Goal: Information Seeking & Learning: Check status

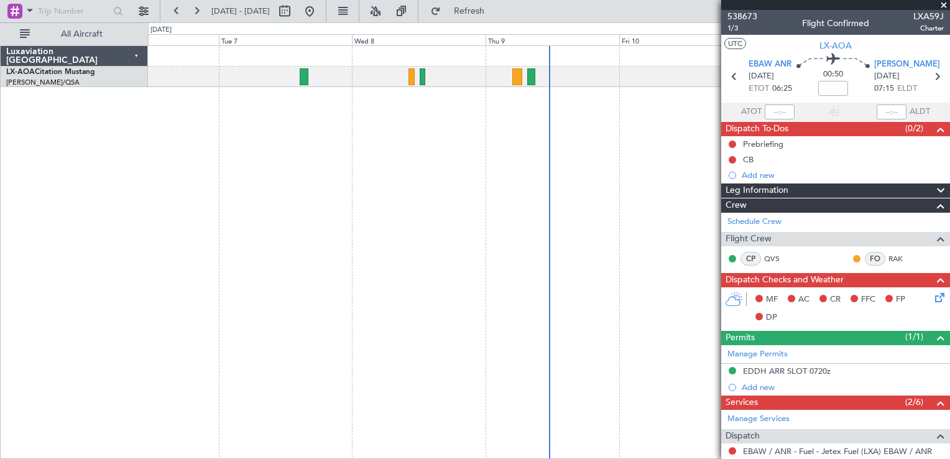
click at [940, 2] on span at bounding box center [943, 5] width 12 height 11
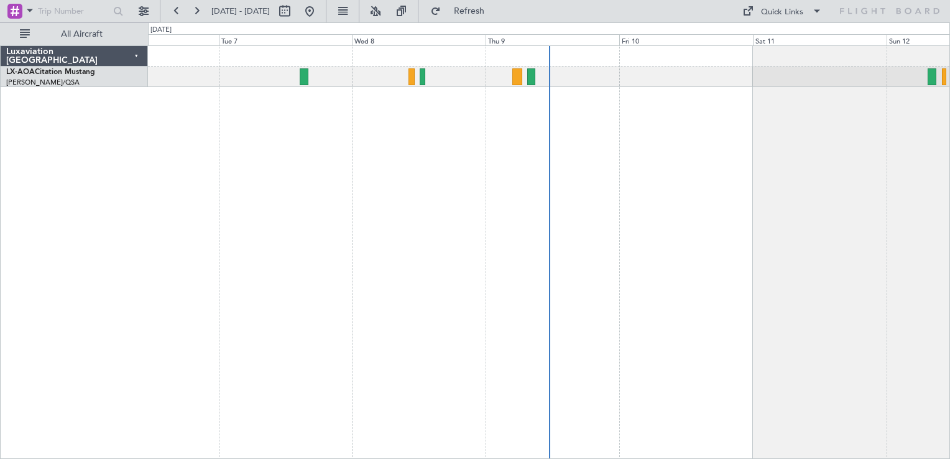
type input "0"
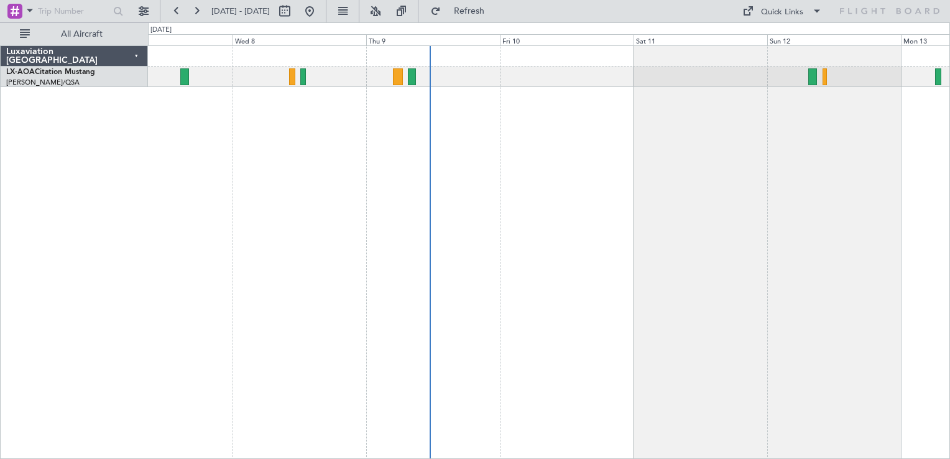
click at [304, 255] on div "No Crew Hamburg (Fuhlsbuttel Intl)" at bounding box center [549, 251] width 802 height 413
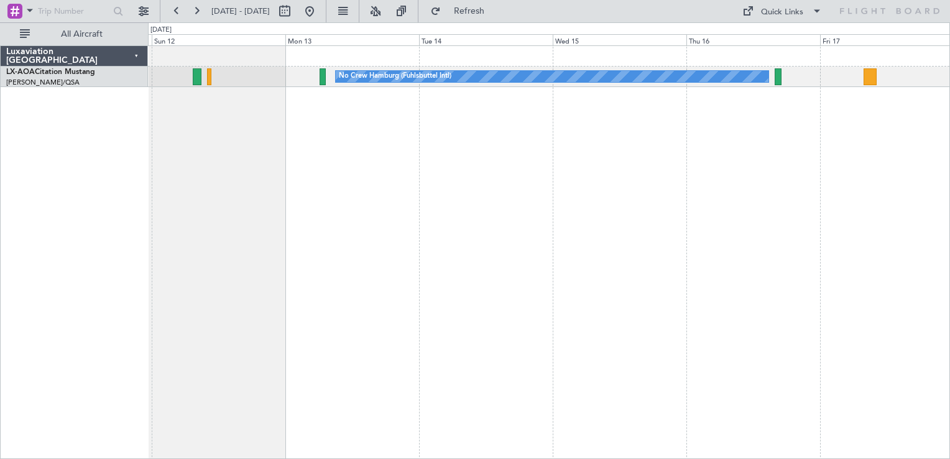
click at [373, 256] on div "No Crew Hamburg (Fuhlsbuttel Intl) No Crew" at bounding box center [549, 251] width 802 height 413
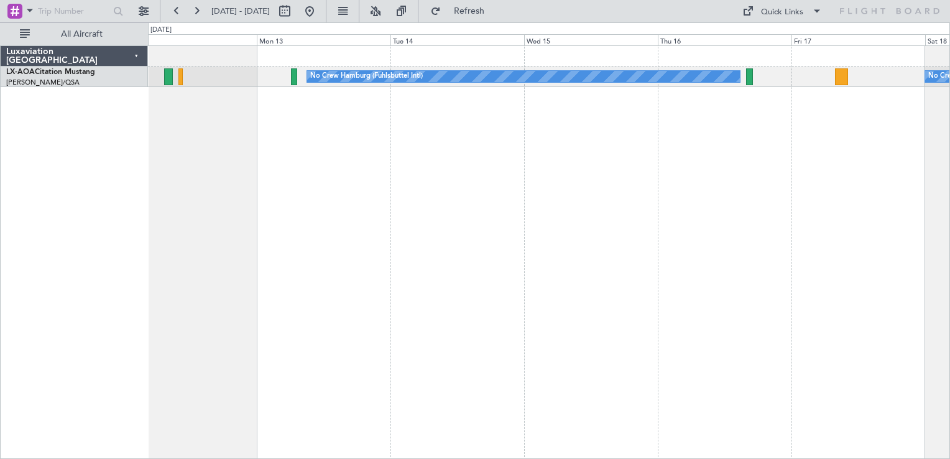
click at [336, 232] on div "No Crew Hamburg (Fuhlsbuttel Intl) No Crew" at bounding box center [549, 251] width 802 height 413
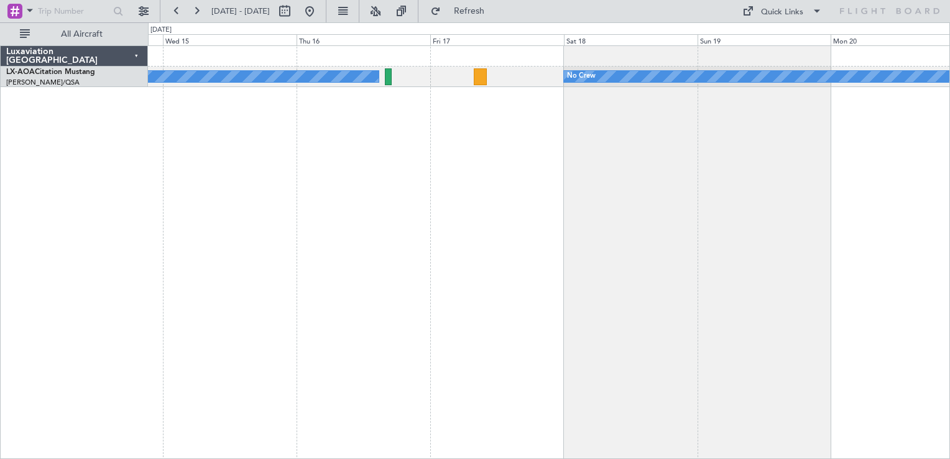
click at [311, 239] on div "No Crew Hamburg (Fuhlsbuttel Intl) No Crew" at bounding box center [549, 251] width 802 height 413
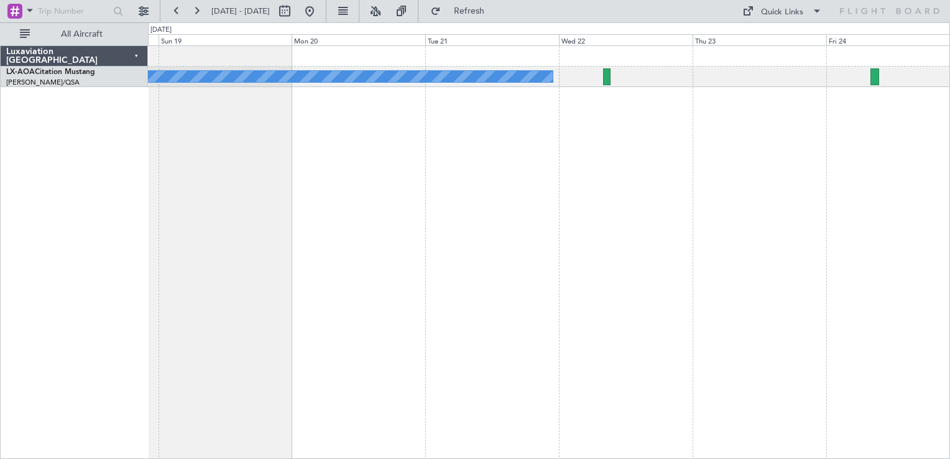
click at [493, 153] on div "No Crew" at bounding box center [549, 251] width 802 height 413
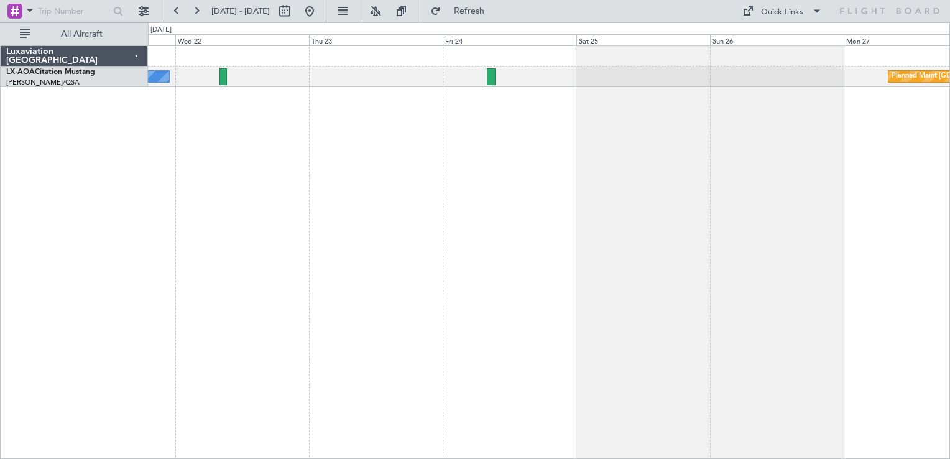
click at [495, 215] on div "No Crew Planned Maint [GEOGRAPHIC_DATA]" at bounding box center [549, 251] width 802 height 413
click at [684, 178] on div "No Crew Planned Maint [GEOGRAPHIC_DATA]" at bounding box center [549, 251] width 802 height 413
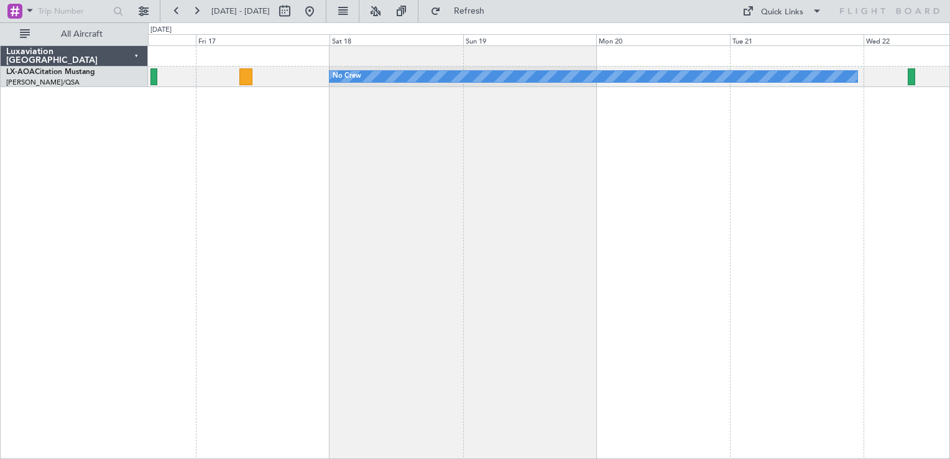
click at [713, 208] on div "No Crew No Crew Hamburg (Fuhlsbuttel Intl)" at bounding box center [549, 251] width 802 height 413
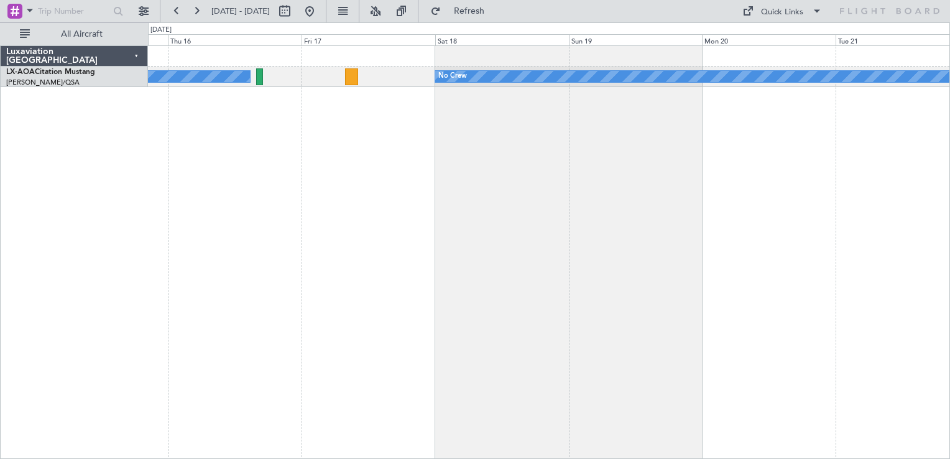
click at [482, 232] on div "No Crew No Crew Hamburg (Fuhlsbuttel Intl)" at bounding box center [549, 251] width 802 height 413
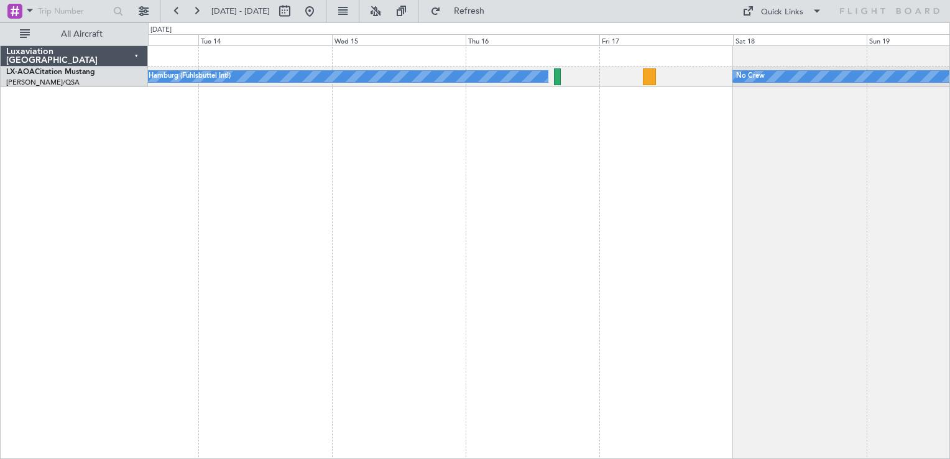
click at [310, 172] on div "No Crew No Crew Hamburg (Fuhlsbuttel Intl)" at bounding box center [549, 251] width 802 height 413
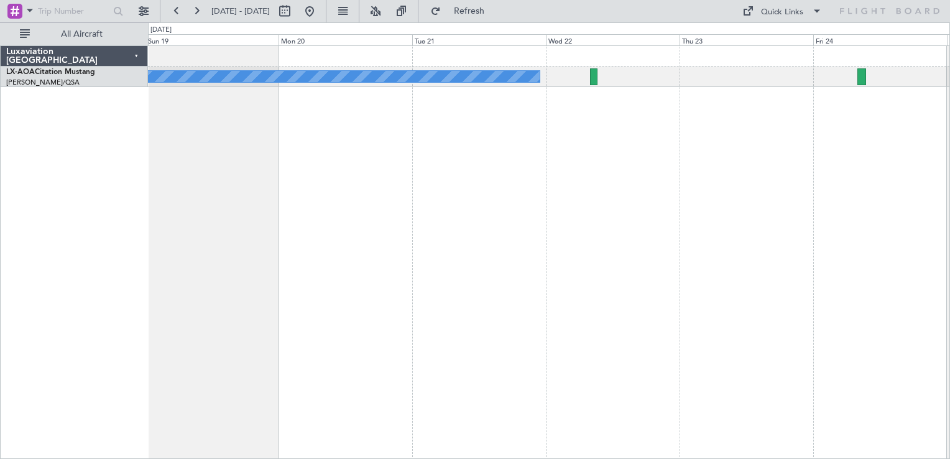
click at [321, 211] on div "No Crew" at bounding box center [549, 251] width 802 height 413
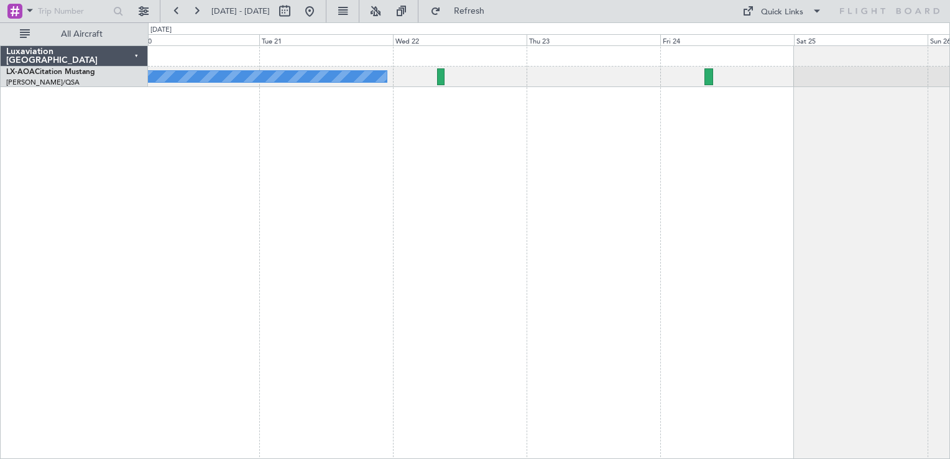
click at [313, 217] on div "No Crew Planned Maint [GEOGRAPHIC_DATA]" at bounding box center [549, 251] width 802 height 413
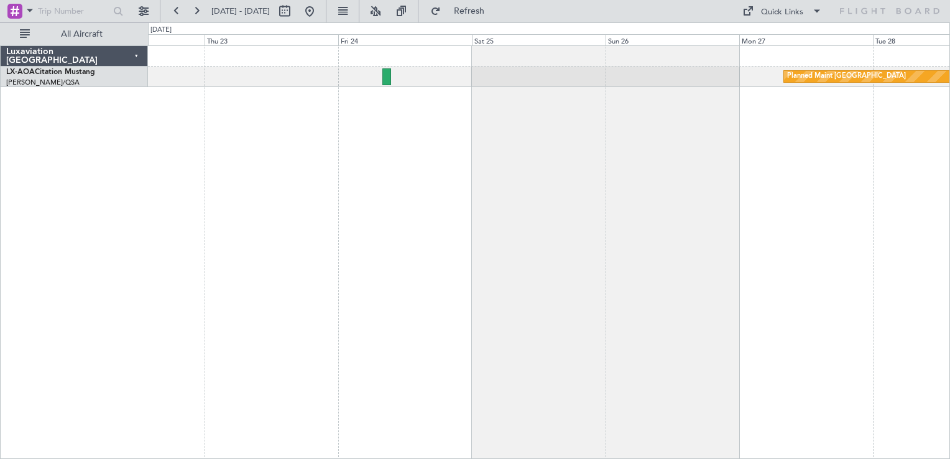
click at [486, 167] on div "Planned Maint [GEOGRAPHIC_DATA] No Crew" at bounding box center [549, 251] width 802 height 413
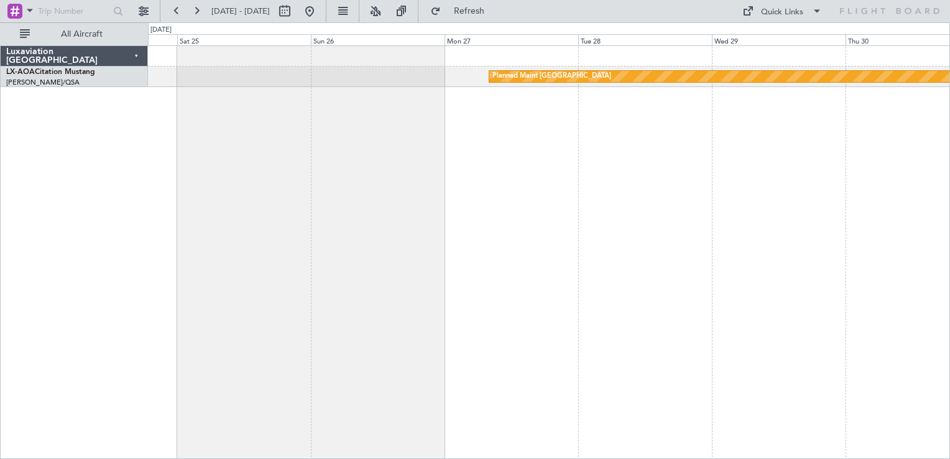
click at [378, 220] on div "Planned Maint [GEOGRAPHIC_DATA] No Crew [GEOGRAPHIC_DATA]" at bounding box center [549, 251] width 802 height 413
click at [457, 242] on div "Planned Maint [GEOGRAPHIC_DATA] No Crew [GEOGRAPHIC_DATA]" at bounding box center [549, 251] width 802 height 413
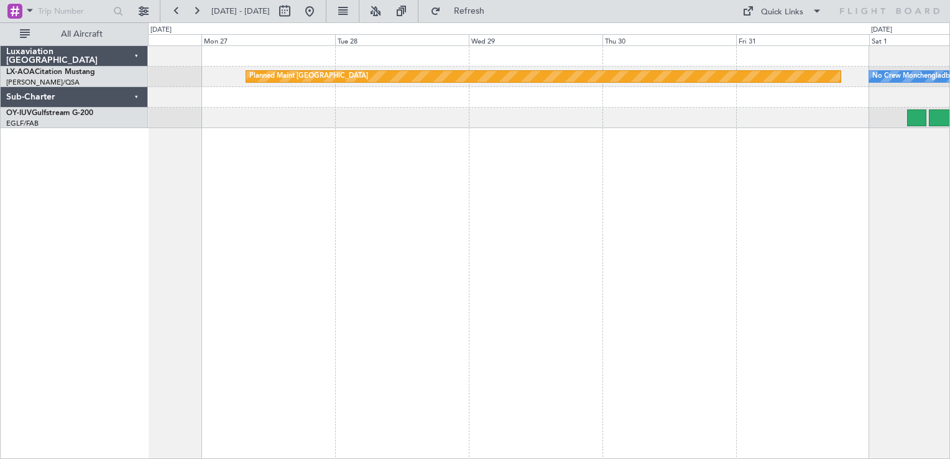
click at [536, 310] on div "Planned Maint [GEOGRAPHIC_DATA] No Crew [GEOGRAPHIC_DATA]" at bounding box center [549, 251] width 802 height 413
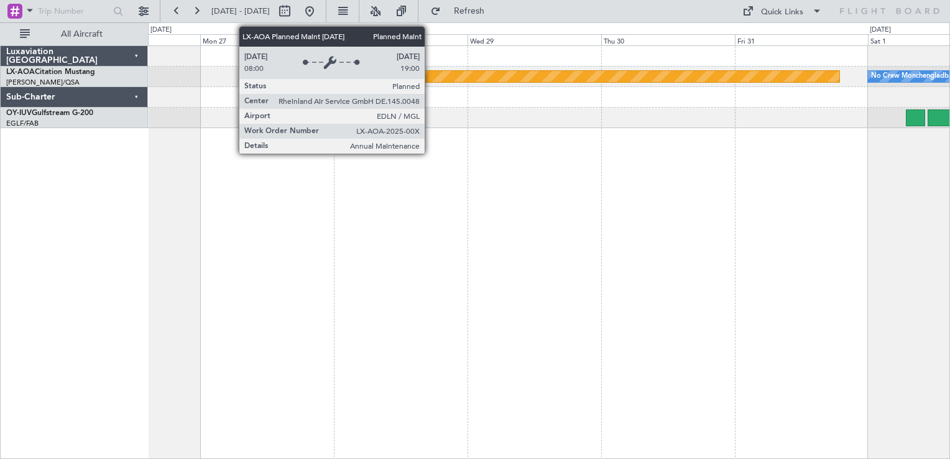
click at [430, 80] on div "Planned Maint [GEOGRAPHIC_DATA]" at bounding box center [542, 76] width 595 height 11
